Goal: Information Seeking & Learning: Learn about a topic

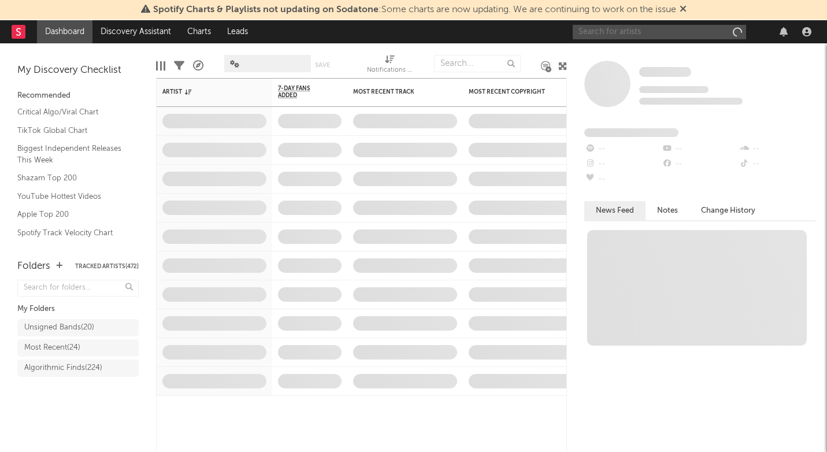
click at [642, 34] on input "text" at bounding box center [658, 32] width 173 height 14
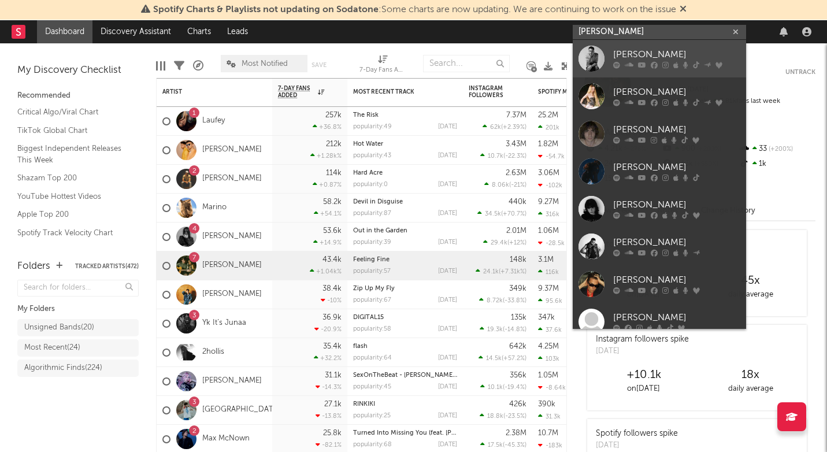
type input "[PERSON_NAME]"
click at [648, 52] on div "[PERSON_NAME]" at bounding box center [676, 55] width 127 height 14
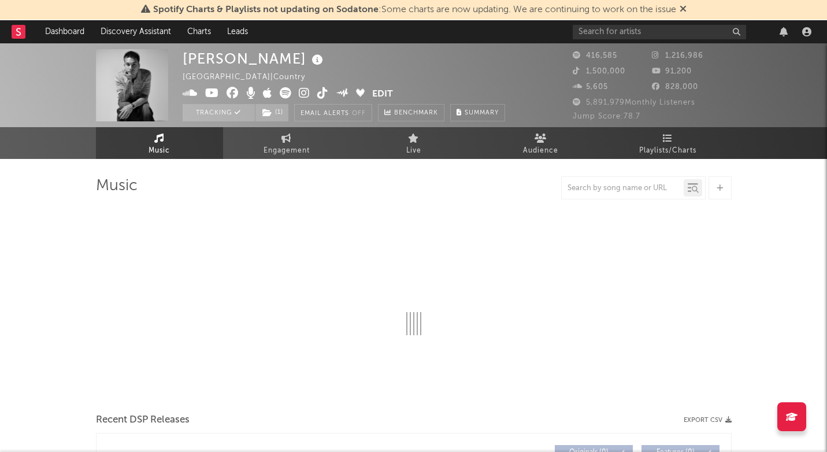
select select "6m"
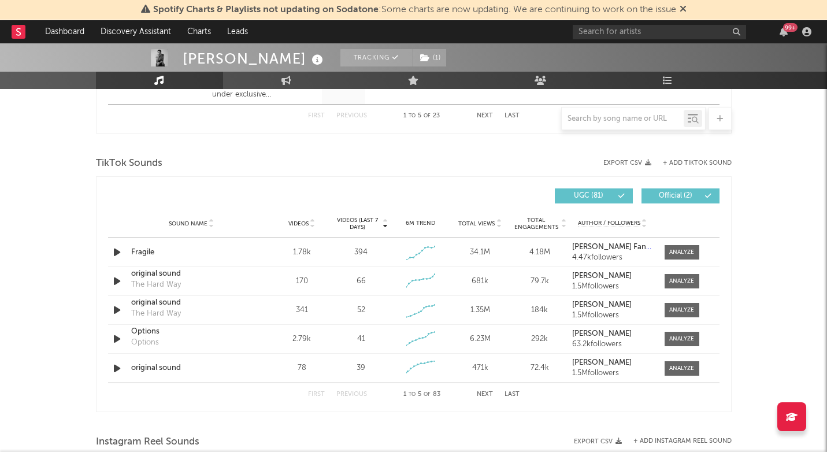
scroll to position [725, 0]
click at [687, 250] on div at bounding box center [681, 251] width 25 height 9
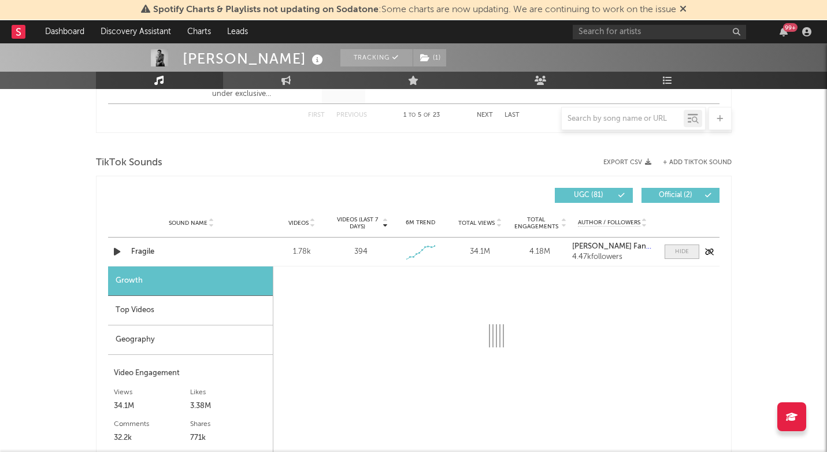
select select "1w"
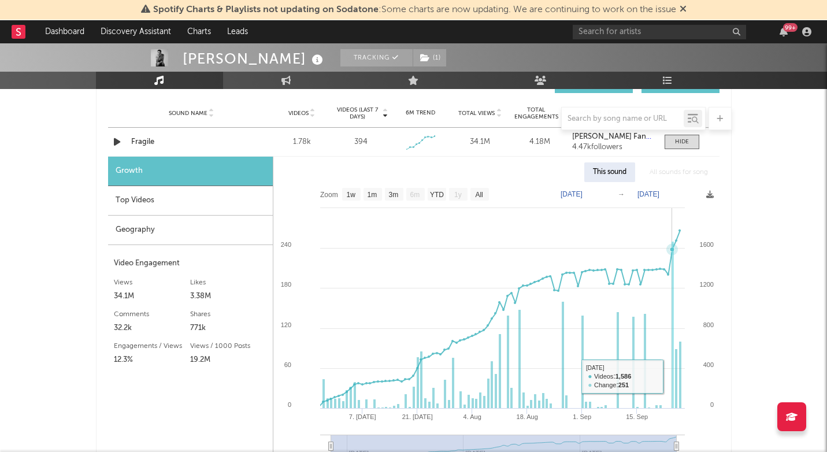
scroll to position [824, 0]
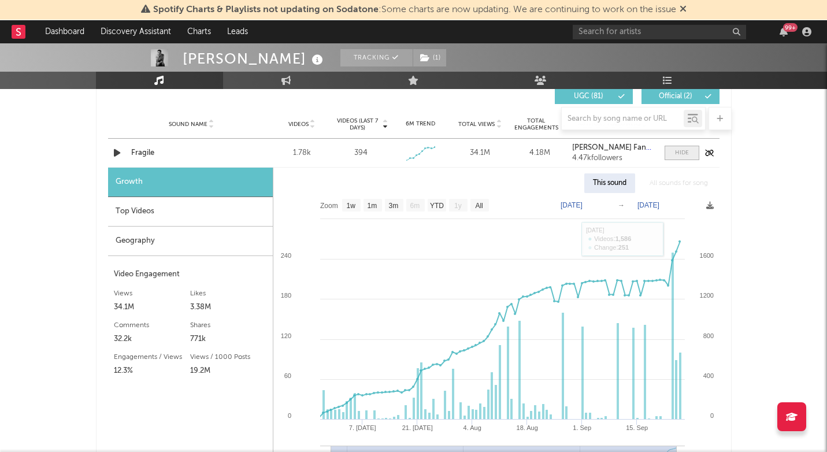
click at [686, 156] on div at bounding box center [682, 152] width 14 height 9
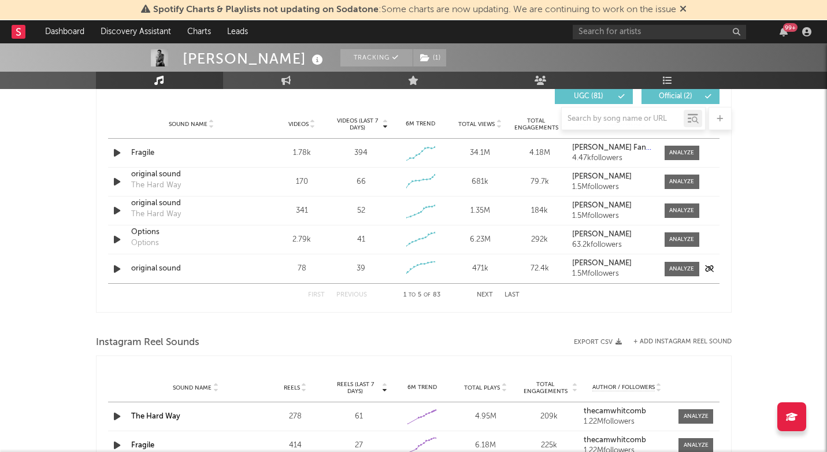
click at [117, 269] on icon "button" at bounding box center [117, 269] width 12 height 14
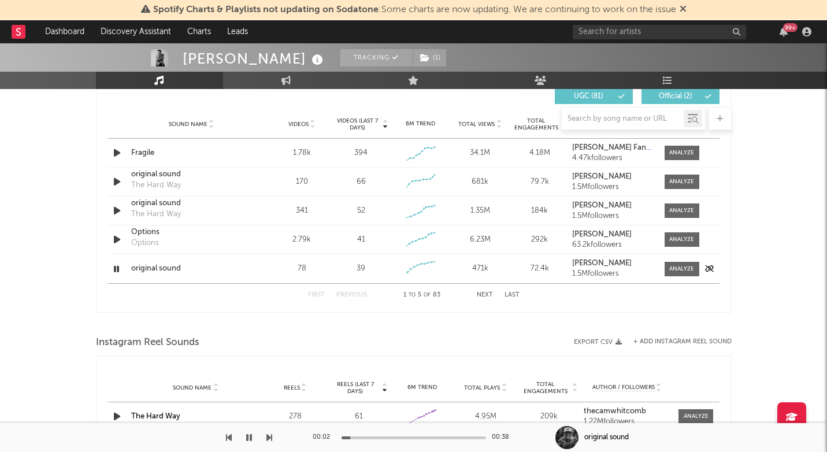
click at [117, 269] on icon "button" at bounding box center [116, 269] width 11 height 14
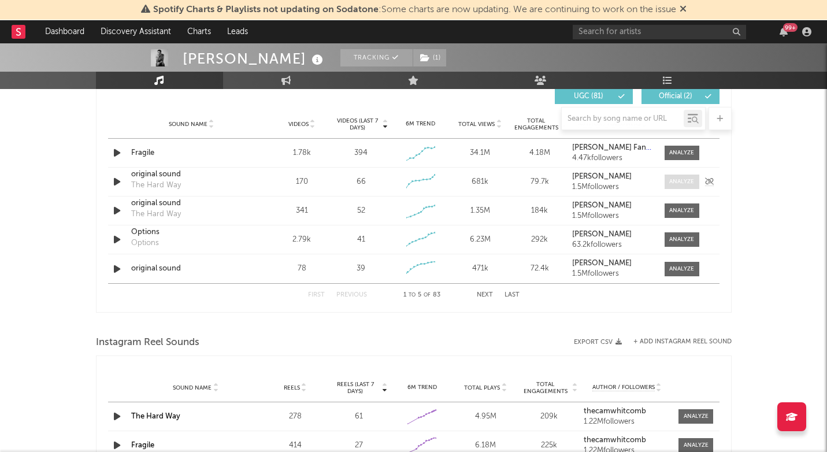
click at [683, 180] on div at bounding box center [681, 181] width 25 height 9
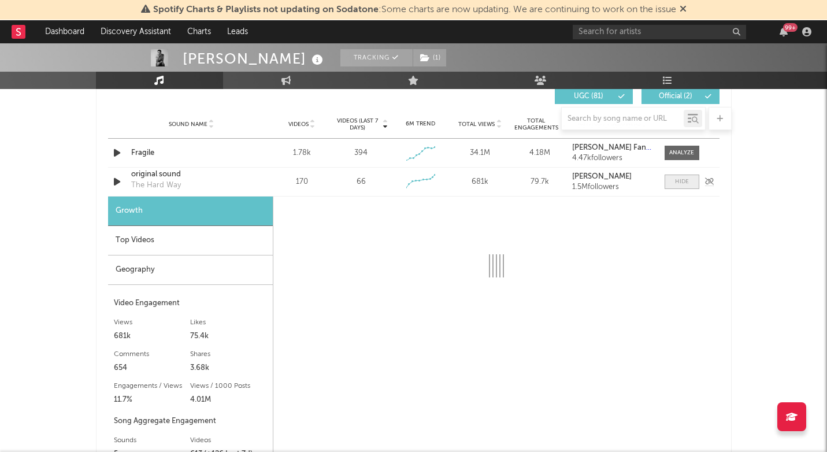
select select "1w"
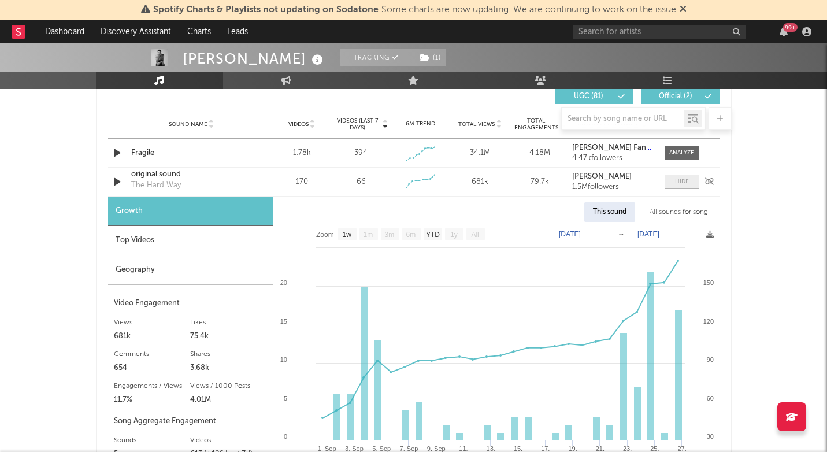
click at [677, 186] on span at bounding box center [681, 181] width 35 height 14
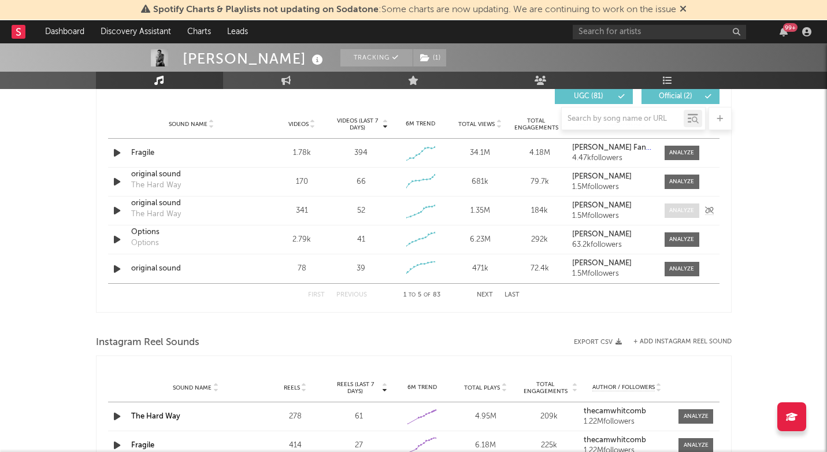
click at [681, 213] on div at bounding box center [681, 210] width 25 height 9
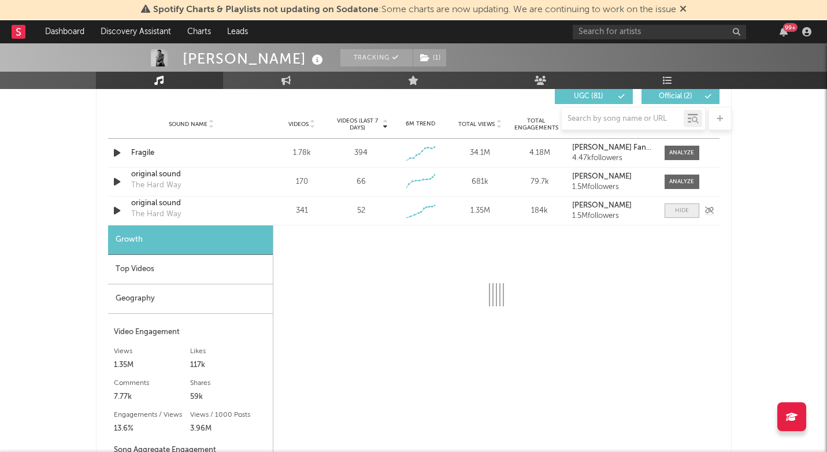
select select "1w"
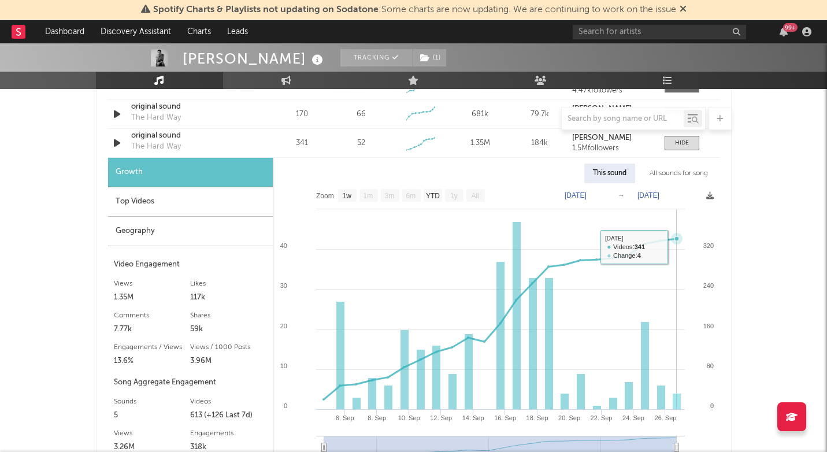
scroll to position [887, 0]
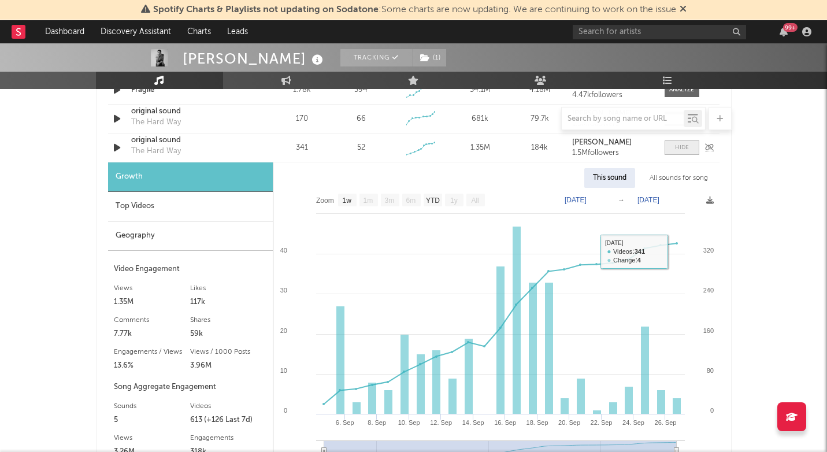
click at [672, 144] on span at bounding box center [681, 147] width 35 height 14
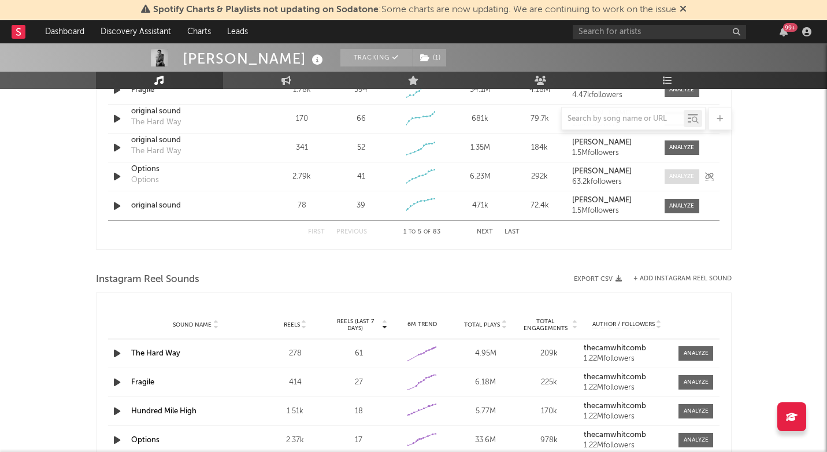
click at [676, 176] on div at bounding box center [681, 176] width 25 height 9
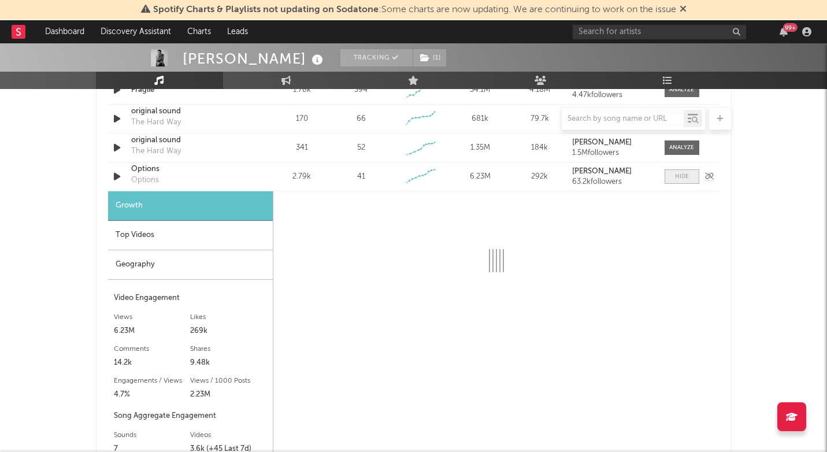
select select "6m"
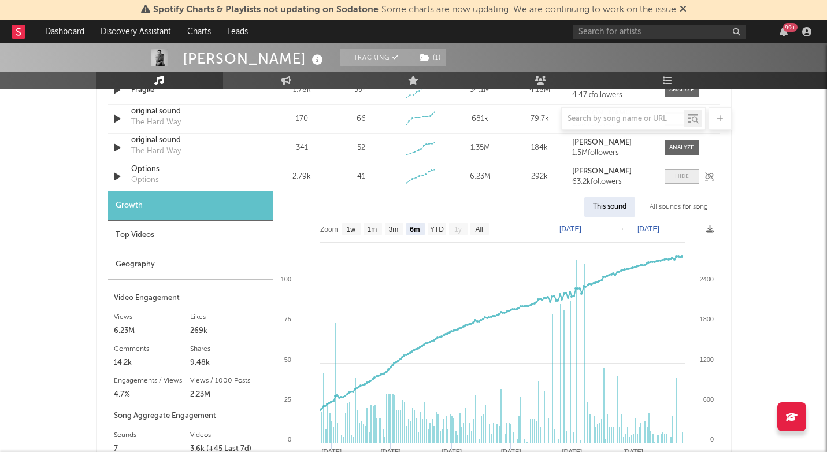
click at [676, 176] on div at bounding box center [682, 176] width 14 height 9
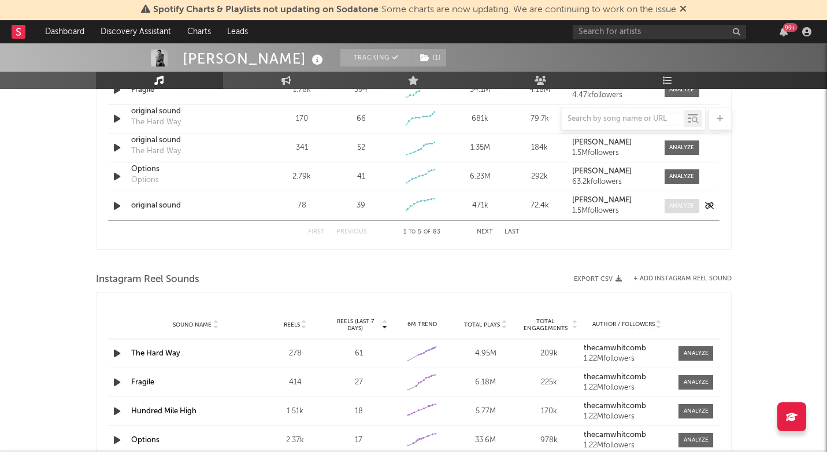
click at [678, 207] on div at bounding box center [681, 206] width 25 height 9
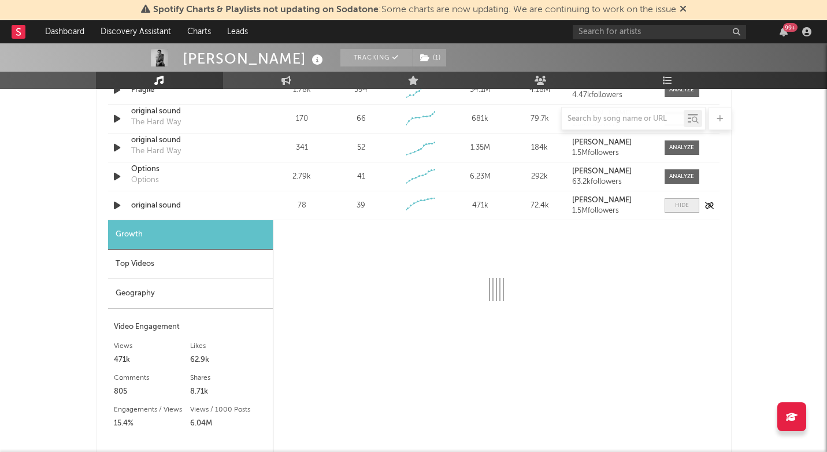
select select "1w"
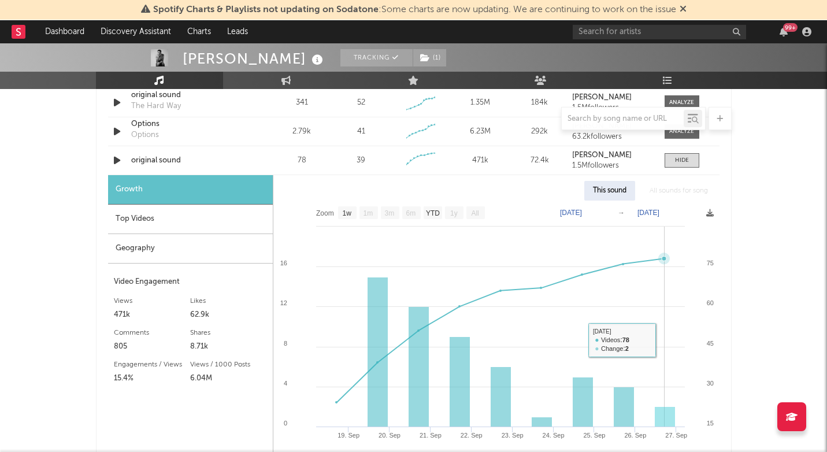
scroll to position [882, 0]
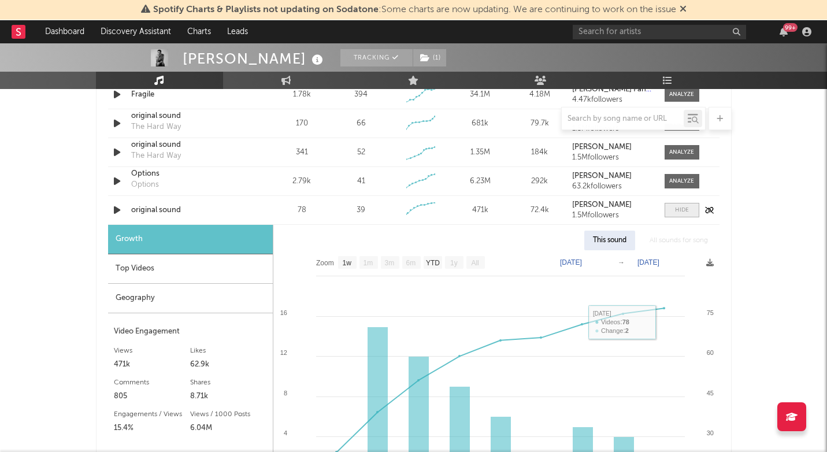
click at [680, 216] on span at bounding box center [681, 210] width 35 height 14
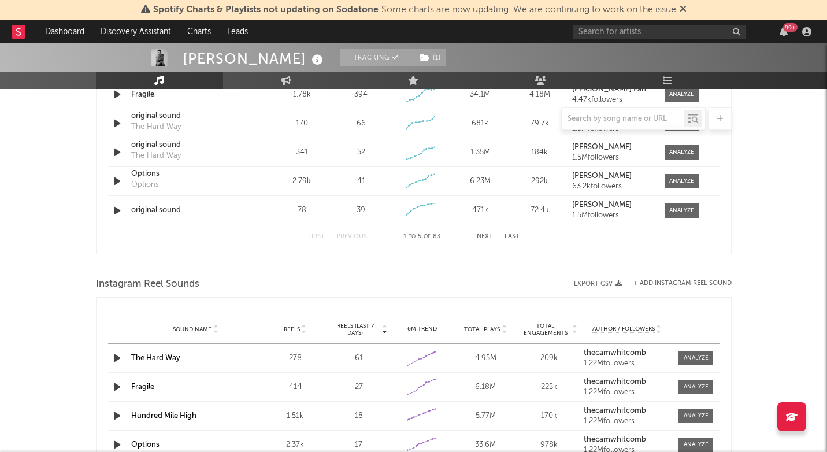
click at [482, 239] on button "Next" at bounding box center [485, 236] width 16 height 6
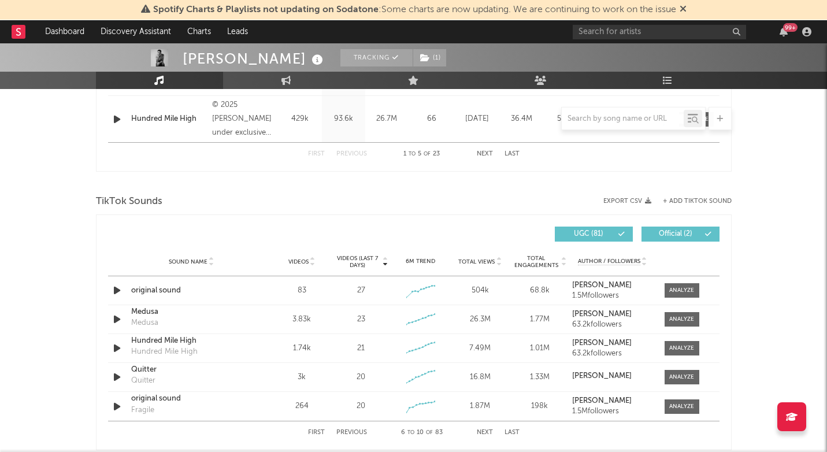
scroll to position [690, 0]
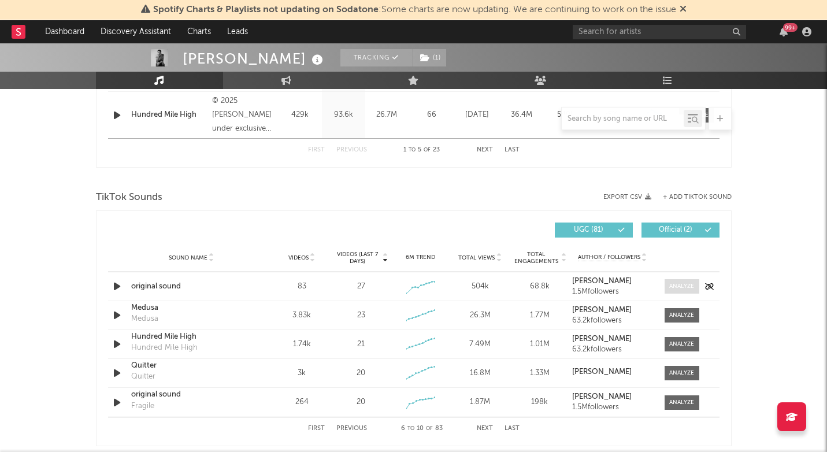
click at [687, 285] on div at bounding box center [681, 286] width 25 height 9
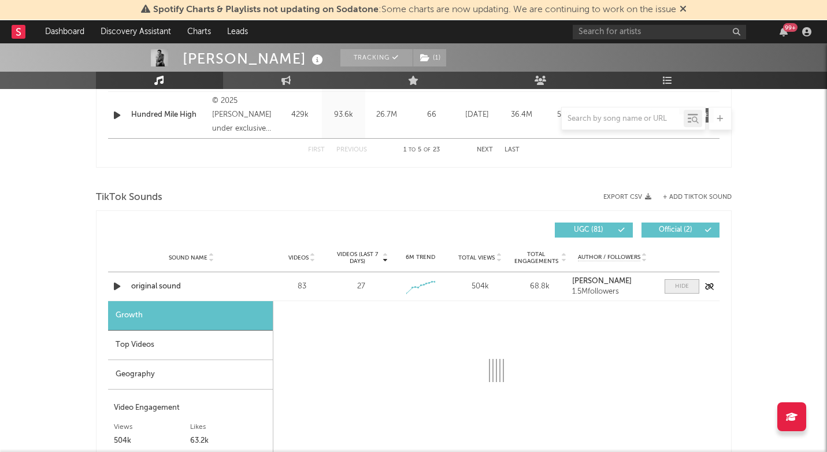
select select "1w"
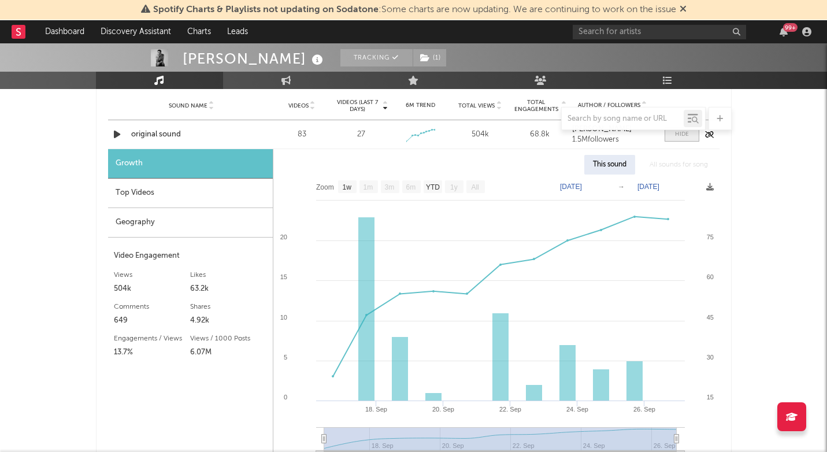
scroll to position [831, 0]
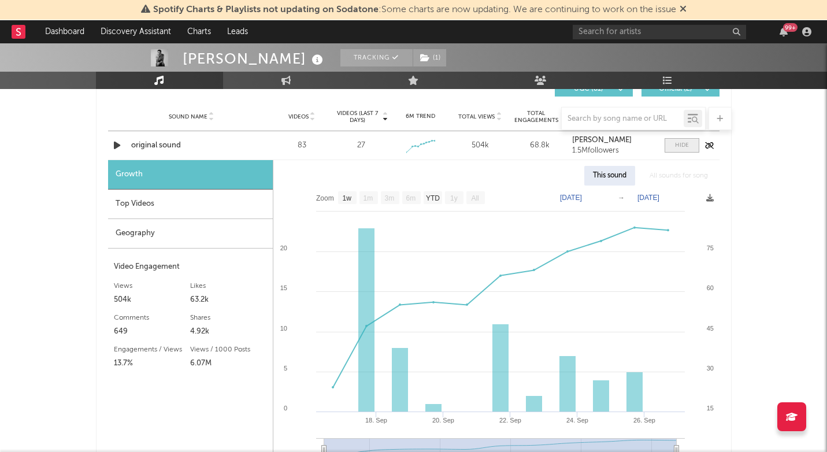
click at [672, 146] on span at bounding box center [681, 145] width 35 height 14
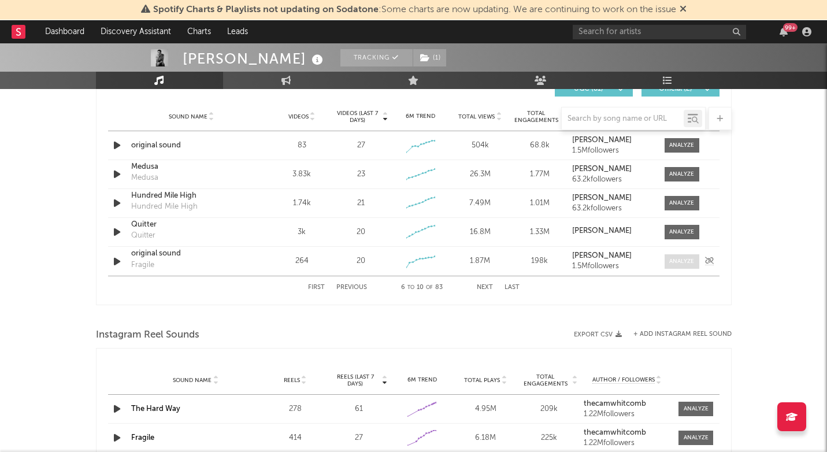
click at [687, 260] on div at bounding box center [681, 261] width 25 height 9
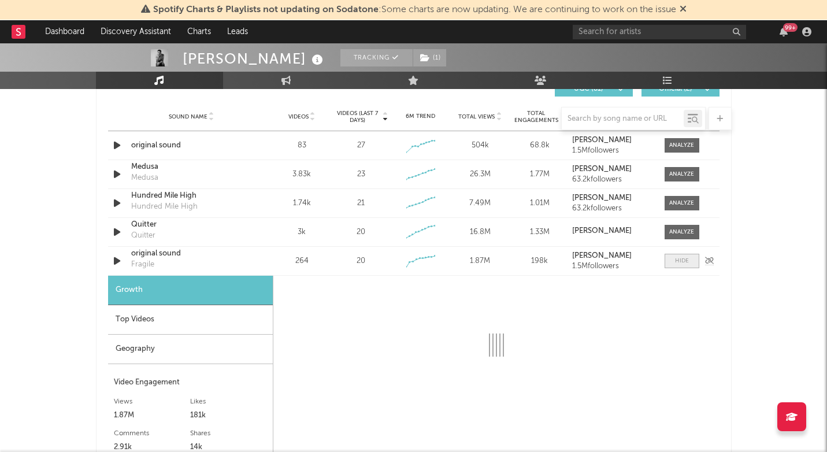
select select "1w"
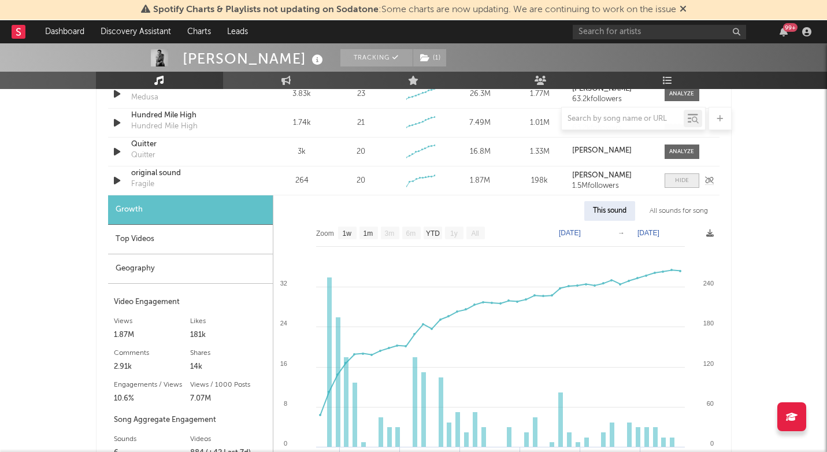
scroll to position [889, 0]
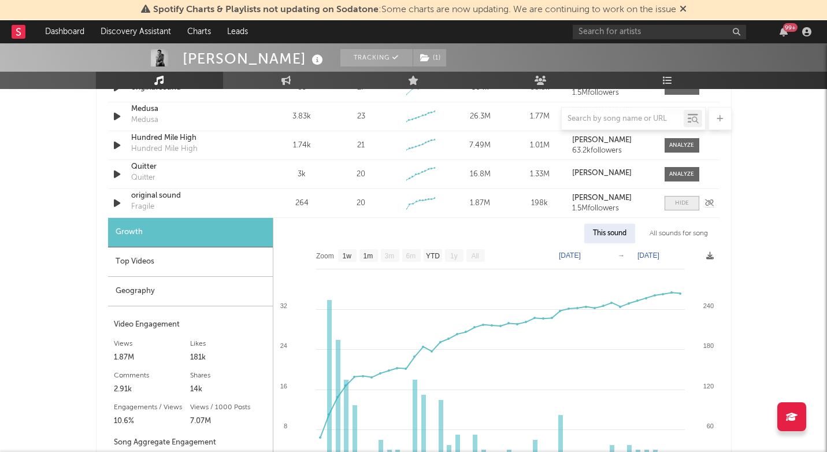
click at [682, 208] on span at bounding box center [681, 203] width 35 height 14
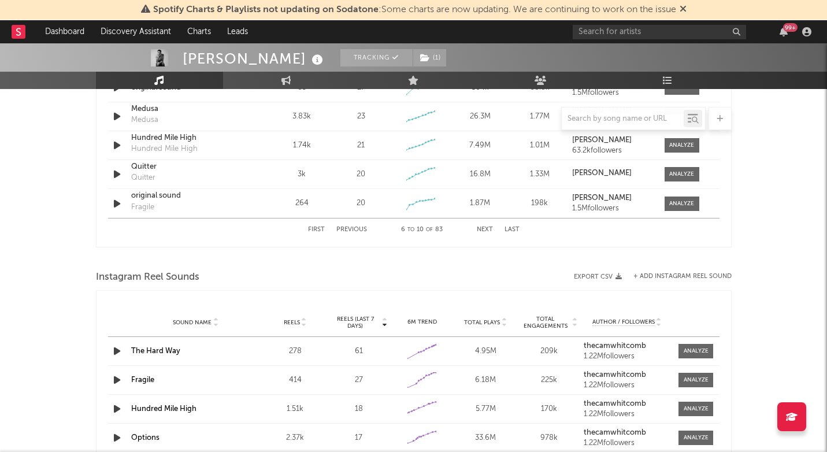
click at [516, 228] on button "Last" at bounding box center [511, 229] width 15 height 6
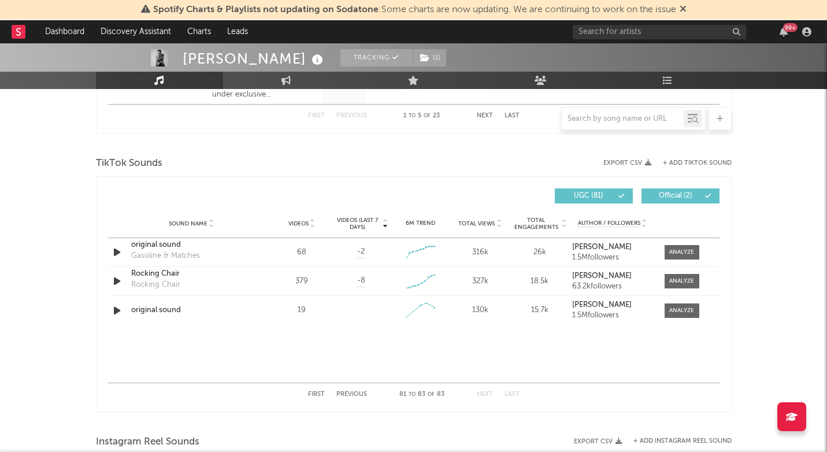
scroll to position [723, 0]
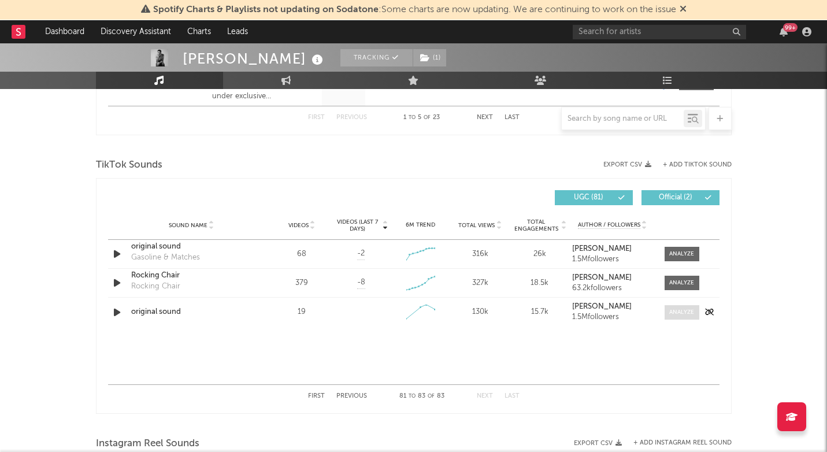
click at [676, 310] on div at bounding box center [681, 312] width 25 height 9
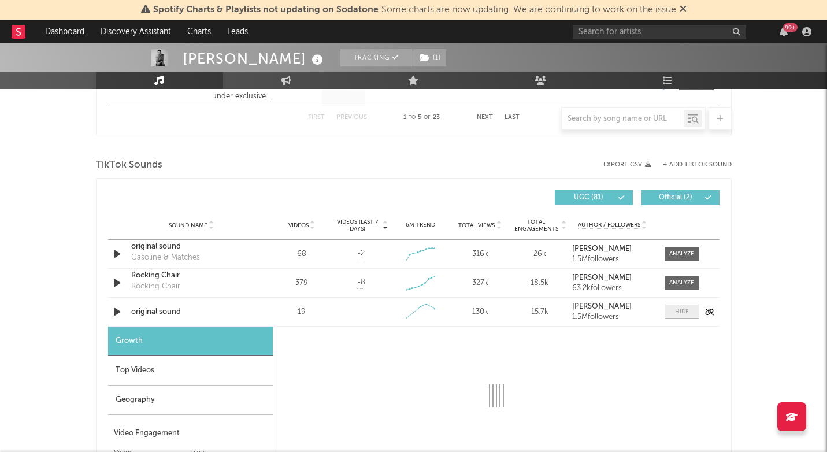
select select "1w"
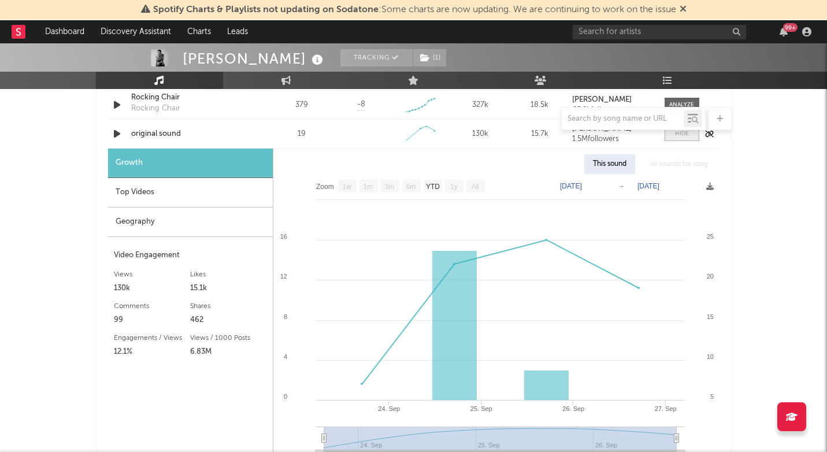
scroll to position [916, 0]
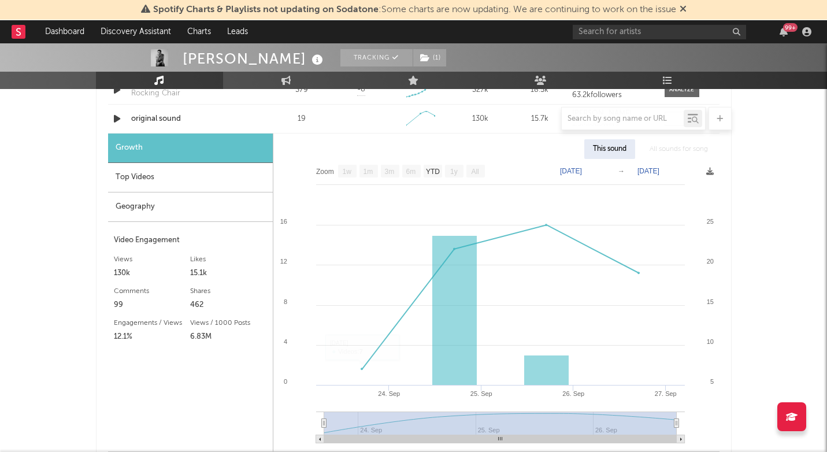
click at [116, 119] on div at bounding box center [413, 118] width 635 height 23
click at [113, 120] on div at bounding box center [413, 118] width 635 height 23
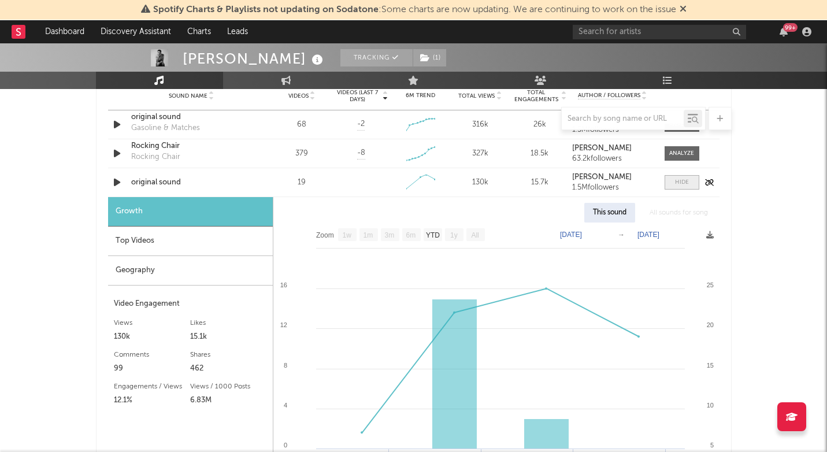
click at [692, 181] on span at bounding box center [681, 182] width 35 height 14
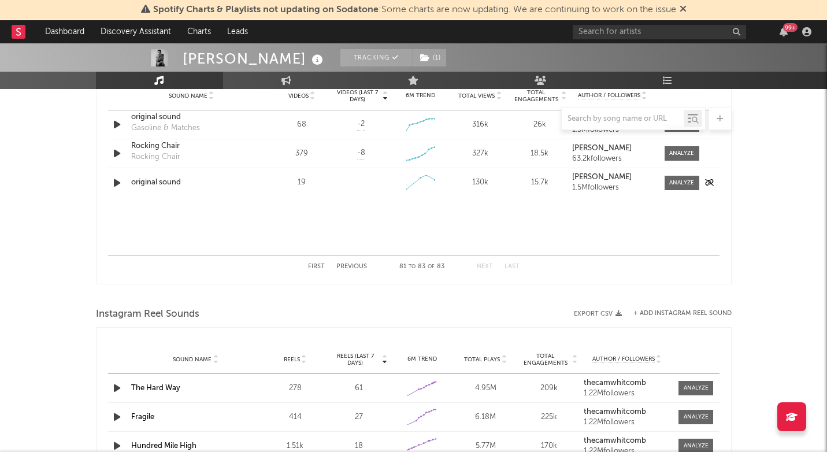
click at [114, 185] on icon "button" at bounding box center [117, 183] width 12 height 14
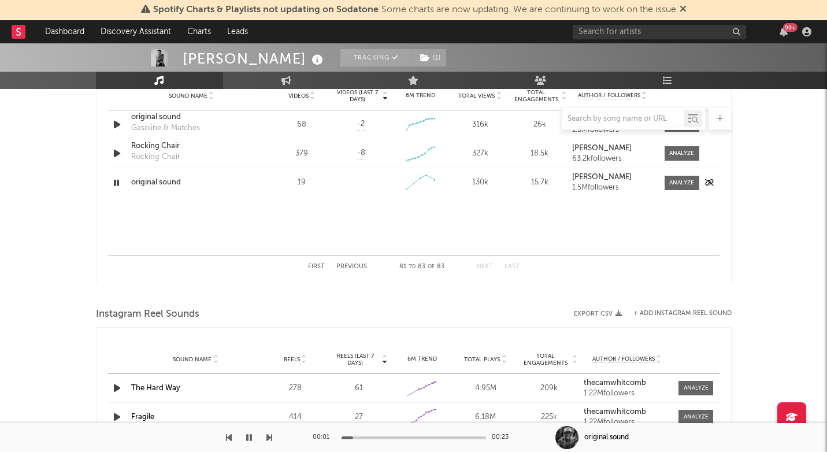
click at [114, 185] on icon "button" at bounding box center [116, 183] width 11 height 14
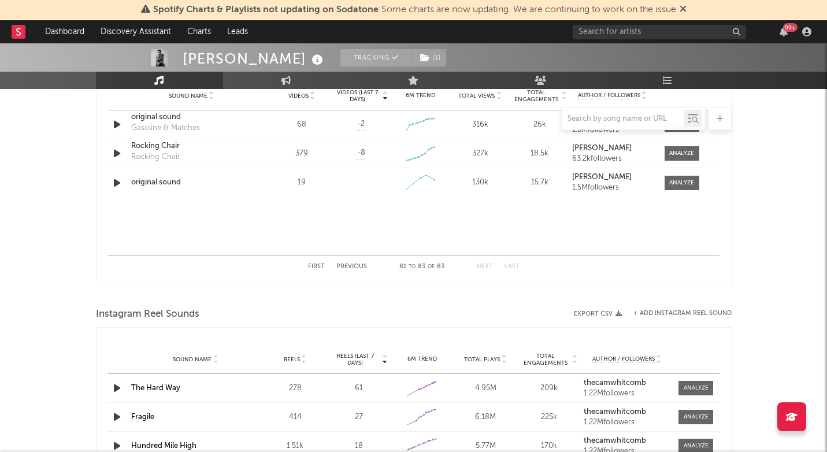
click at [344, 267] on button "Previous" at bounding box center [351, 266] width 31 height 6
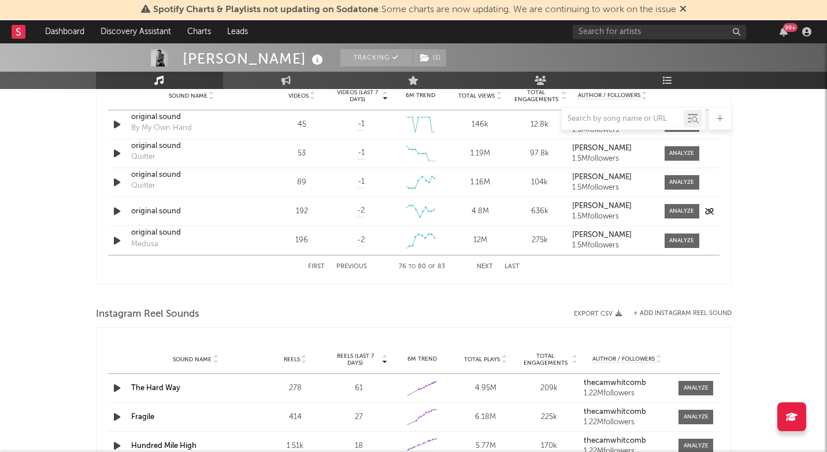
click at [116, 212] on icon "button" at bounding box center [117, 211] width 12 height 14
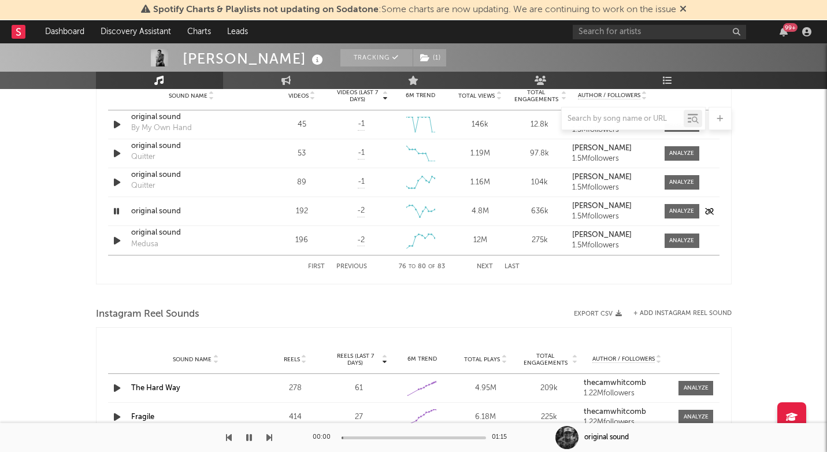
click at [116, 212] on icon "button" at bounding box center [116, 211] width 11 height 14
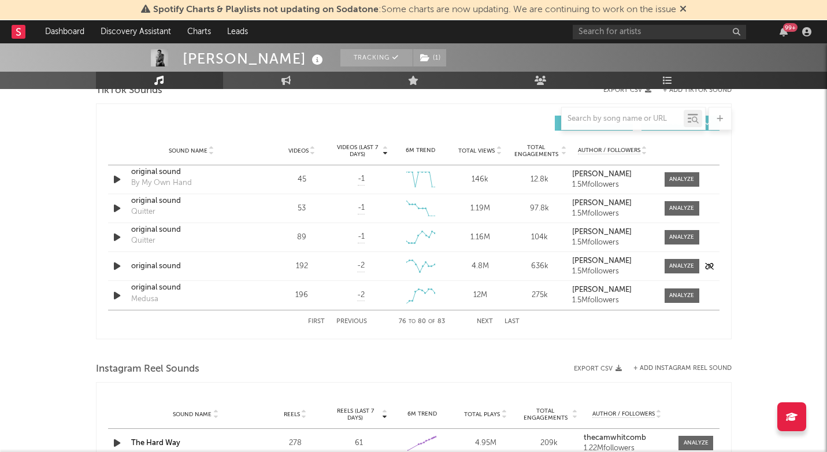
scroll to position [790, 0]
